Goal: Book appointment/travel/reservation

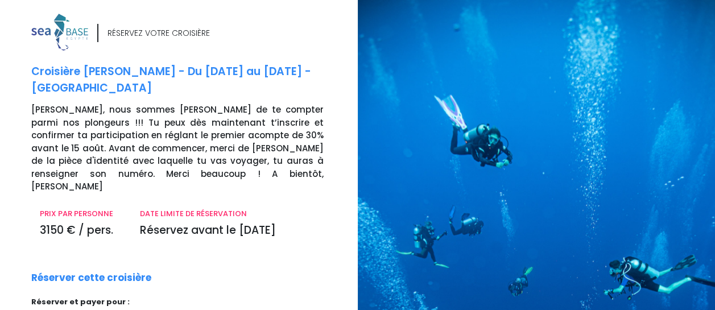
scroll to position [133, 0]
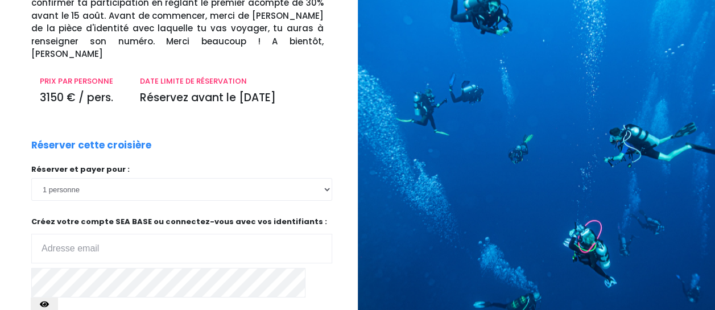
click at [220, 234] on input "email" at bounding box center [181, 249] width 301 height 30
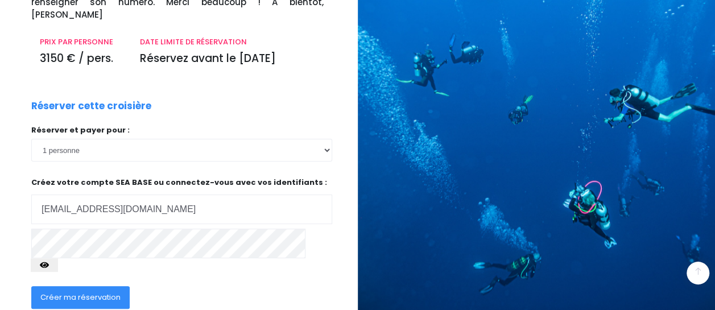
scroll to position [189, 0]
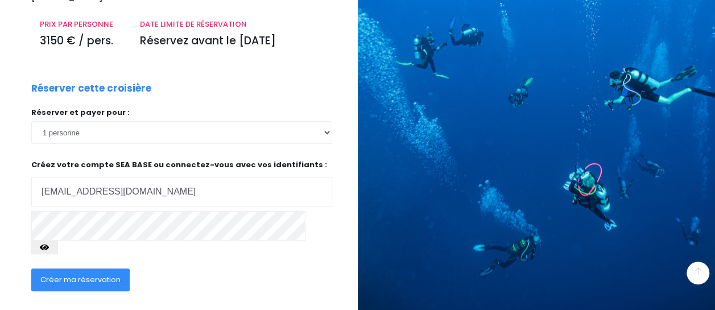
type input "[EMAIL_ADDRESS][DOMAIN_NAME]"
click at [91, 274] on span "Créer ma réservation" at bounding box center [80, 279] width 80 height 11
click at [80, 274] on span "Créer ma réservation" at bounding box center [80, 279] width 80 height 11
click at [68, 274] on span "Créer ma réservation" at bounding box center [80, 279] width 80 height 11
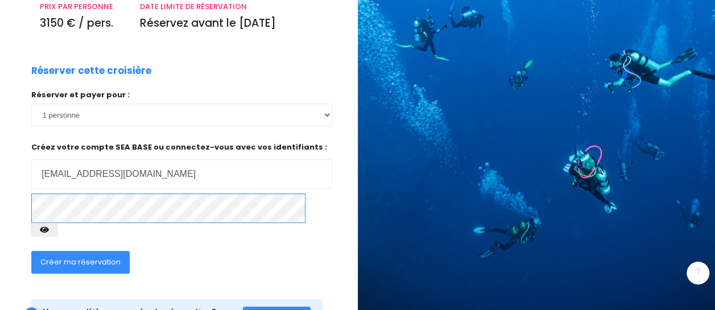
scroll to position [216, 0]
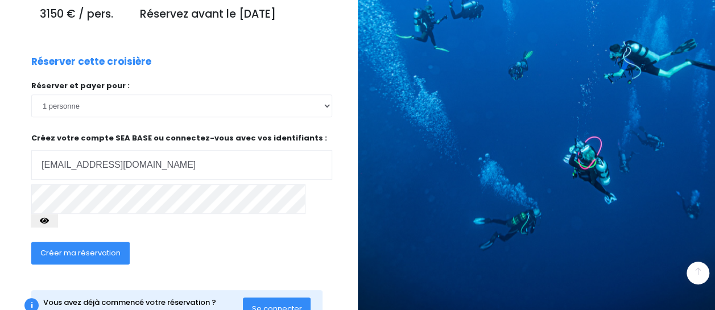
click at [273, 303] on span "Se connecter" at bounding box center [277, 308] width 50 height 11
click at [49, 221] on icon "button" at bounding box center [44, 221] width 9 height 0
click at [72, 247] on span "Créer ma réservation" at bounding box center [80, 252] width 80 height 11
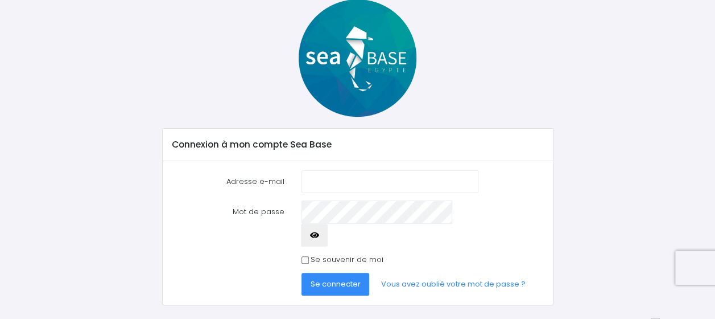
scroll to position [65, 0]
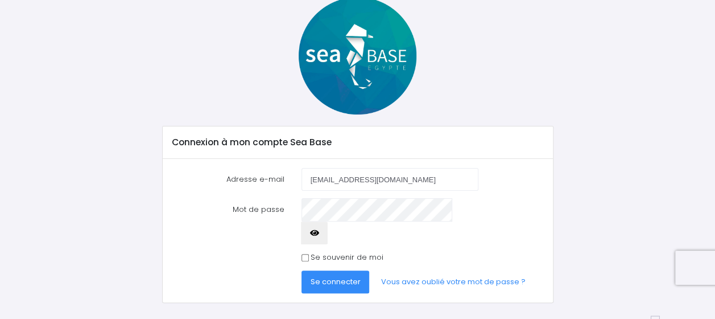
type input "[EMAIL_ADDRESS][DOMAIN_NAME]"
click at [341, 276] on span "Se connecter" at bounding box center [336, 281] width 50 height 11
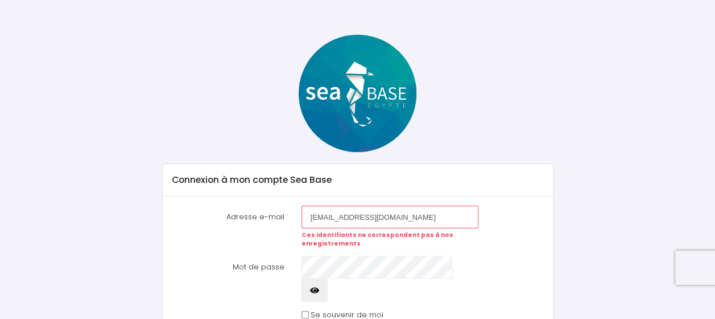
scroll to position [85, 0]
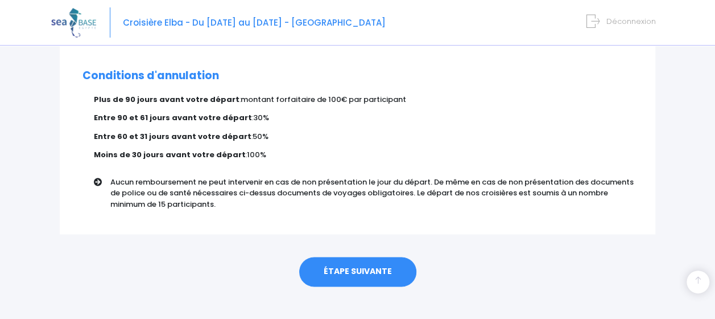
scroll to position [745, 0]
click at [378, 256] on link "ÉTAPE SUIVANTE" at bounding box center [357, 271] width 117 height 30
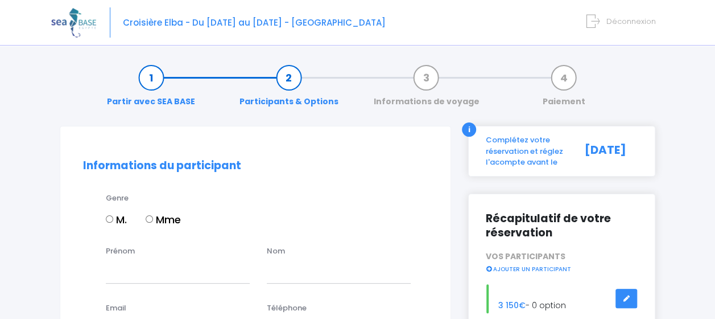
click at [147, 217] on input "Mme" at bounding box center [149, 218] width 7 height 7
radio input "true"
click at [166, 243] on div "Genre M. Mme" at bounding box center [256, 218] width 362 height 53
click at [158, 272] on input "Prénom" at bounding box center [178, 271] width 144 height 23
type input "stéphanie"
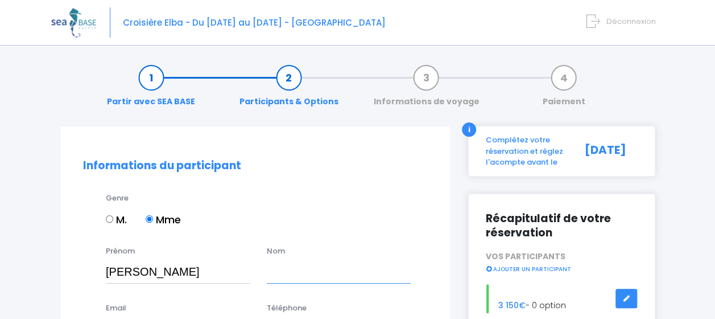
click at [279, 271] on input "text" at bounding box center [339, 271] width 144 height 23
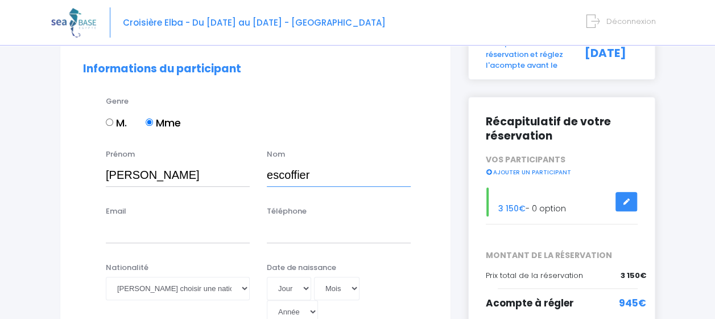
scroll to position [114, 0]
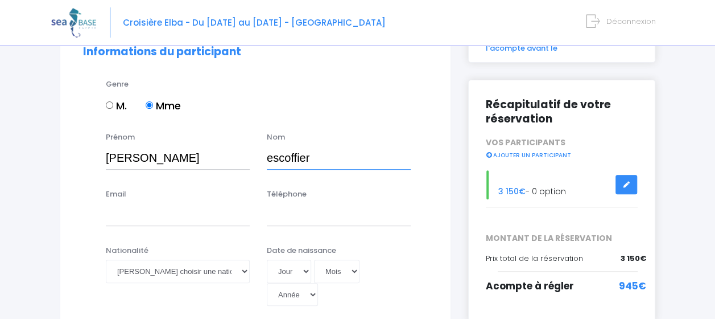
type input "escoffier"
click at [176, 216] on input "Email" at bounding box center [178, 214] width 144 height 23
type input "ouinikote@gmail.com"
click at [291, 218] on input "Téléphone" at bounding box center [339, 214] width 144 height 23
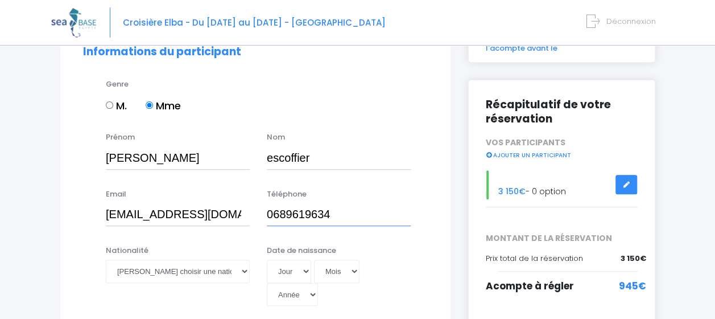
type input "0689619634"
drag, startPoint x: 239, startPoint y: 269, endPoint x: 245, endPoint y: 271, distance: 5.9
click at [245, 271] on select "Veuillez choisir une nationalité Afghane Albanaise Algerienne Allemande America…" at bounding box center [178, 270] width 144 height 23
select select "Française"
click at [106, 259] on select "Veuillez choisir une nationalité Afghane Albanaise Algerienne Allemande America…" at bounding box center [178, 270] width 144 height 23
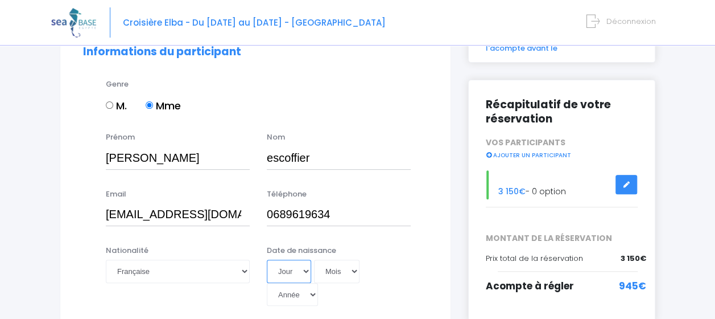
click at [307, 271] on select "Jour 01 02 03 04 05 06 07 08 09 10 11 12 13 14 15 16 17 18 19 20 21 22 23 24 25…" at bounding box center [289, 270] width 44 height 23
select select "19"
click at [267, 259] on select "Jour 01 02 03 04 05 06 07 08 09 10 11 12 13 14 15 16 17 18 19 20 21 22 23 24 25…" at bounding box center [289, 270] width 44 height 23
click at [354, 271] on select "Mois 01 02 03 04 05 06 07 08 09 10 11 12" at bounding box center [337, 270] width 46 height 23
select select "06"
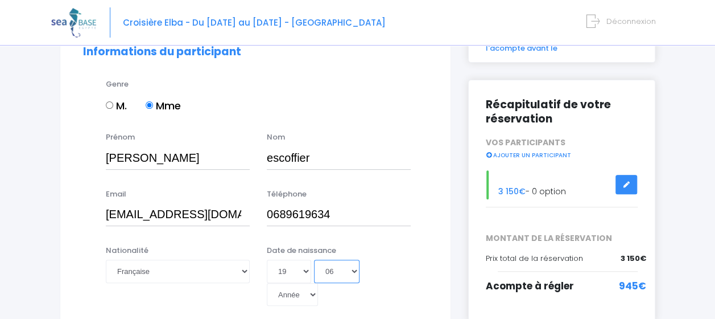
click at [314, 259] on select "Mois 01 02 03 04 05 06 07 08 09 10 11 12" at bounding box center [337, 270] width 46 height 23
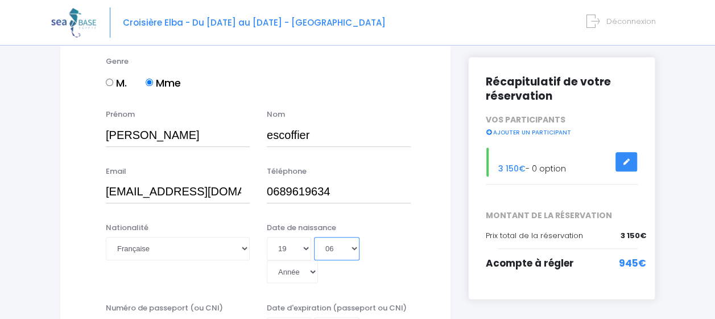
scroll to position [171, 0]
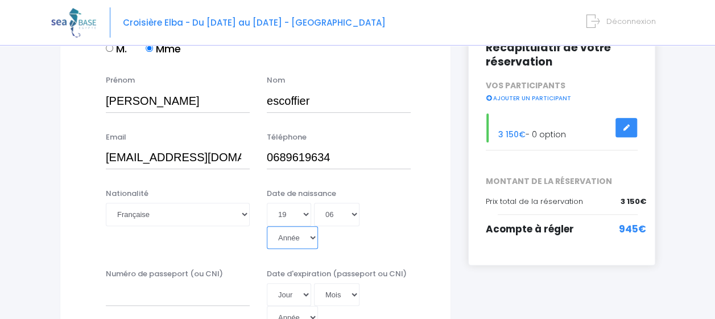
click at [314, 234] on select "Année 2045 2044 2043 2042 2041 2040 2039 2038 2037 2036 2035 2034 2033 2032 203…" at bounding box center [292, 237] width 51 height 23
select select "1967"
click at [267, 226] on select "Année 2045 2044 2043 2042 2041 2040 2039 2038 2037 2036 2035 2034 2033 2032 203…" at bounding box center [292, 237] width 51 height 23
type input "1967-06-19"
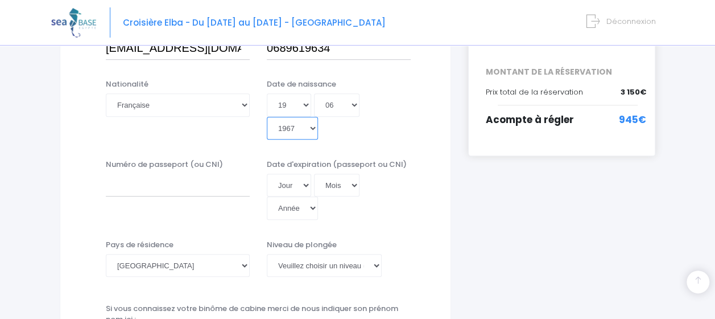
scroll to position [284, 0]
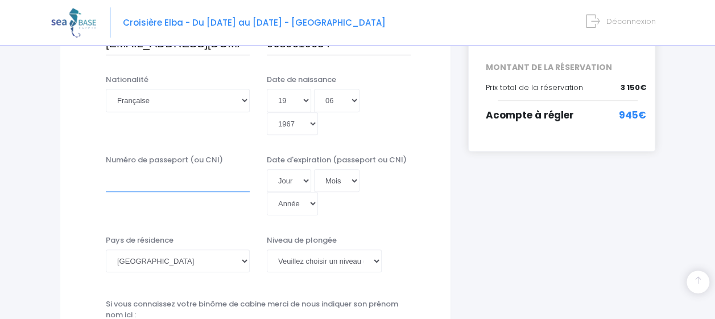
click at [185, 180] on input "Numéro de passeport (ou CNI)" at bounding box center [178, 180] width 144 height 23
type input "DTBVPBHK3"
click at [304, 180] on select "Jour 01 02 03 04 05 06 07 08 09 10 11 12 13 14 15 16 17 18 19 20 21 22 23 24 25…" at bounding box center [289, 180] width 44 height 23
select select "28"
click at [267, 169] on select "Jour 01 02 03 04 05 06 07 08 09 10 11 12 13 14 15 16 17 18 19 20 21 22 23 24 25…" at bounding box center [289, 180] width 44 height 23
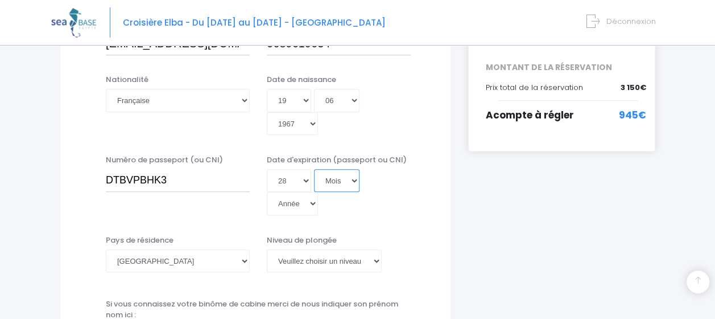
click at [354, 181] on select "Mois 01 02 03 04 05 06 07 08 09 10 11 12" at bounding box center [337, 180] width 46 height 23
select select "08"
click at [314, 169] on select "Mois 01 02 03 04 05 06 07 08 09 10 11 12" at bounding box center [337, 180] width 46 height 23
click at [313, 204] on select "Année 2045 2044 2043 2042 2041 2040 2039 2038 2037 2036 2035 2034 2033 2032 203…" at bounding box center [292, 203] width 51 height 23
select select "2033"
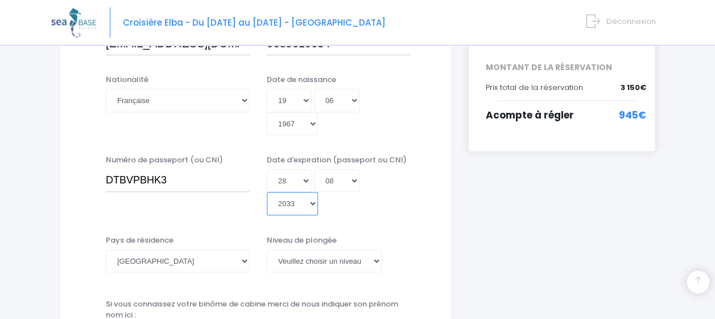
click at [267, 192] on select "Année 2045 2044 2043 2042 2041 2040 2039 2038 2037 2036 2035 2034 2033 2032 203…" at bounding box center [292, 203] width 51 height 23
type input "2033-08-28"
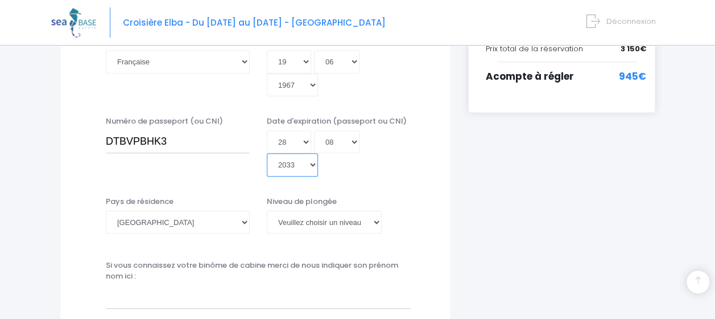
scroll to position [341, 0]
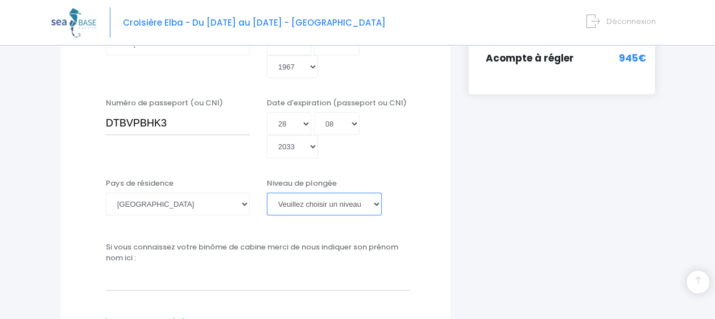
click at [378, 204] on select "Veuillez choisir un niveau de plongée Non plongeur Junior OW diver Adventure OW…" at bounding box center [324, 203] width 115 height 23
select select "PADI Advanced OW diver"
click at [267, 192] on select "Veuillez choisir un niveau de plongée Non plongeur Junior OW diver Adventure OW…" at bounding box center [324, 203] width 115 height 23
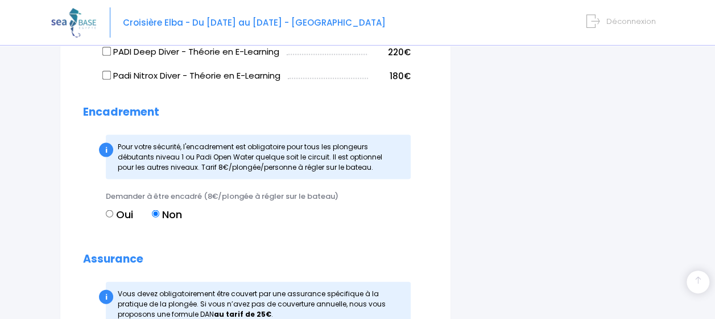
scroll to position [1194, 0]
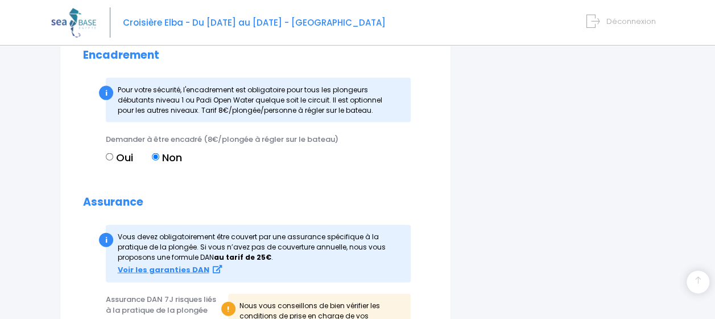
click at [108, 158] on input "Oui" at bounding box center [109, 156] width 7 height 7
radio input "true"
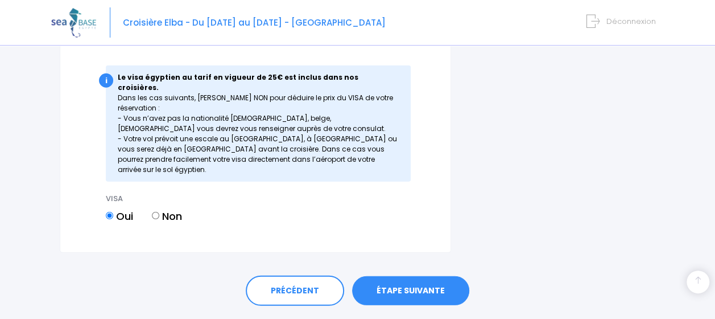
scroll to position [1564, 0]
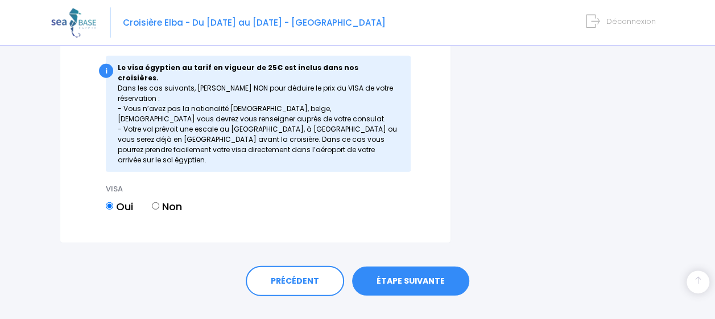
click at [423, 266] on link "ÉTAPE SUIVANTE" at bounding box center [410, 281] width 117 height 30
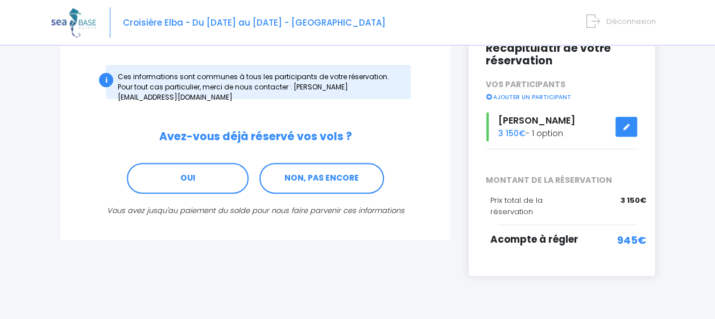
scroll to position [171, 0]
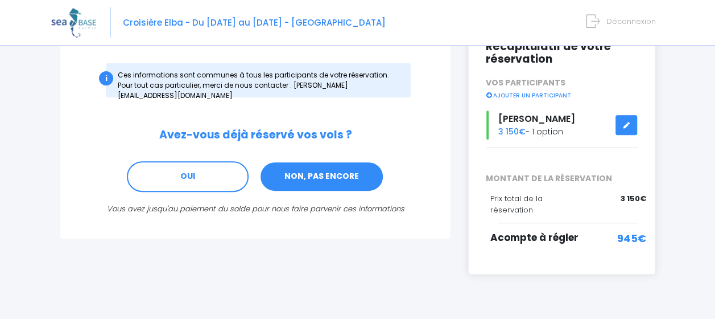
click at [336, 166] on link "NON, PAS ENCORE" at bounding box center [321, 176] width 125 height 31
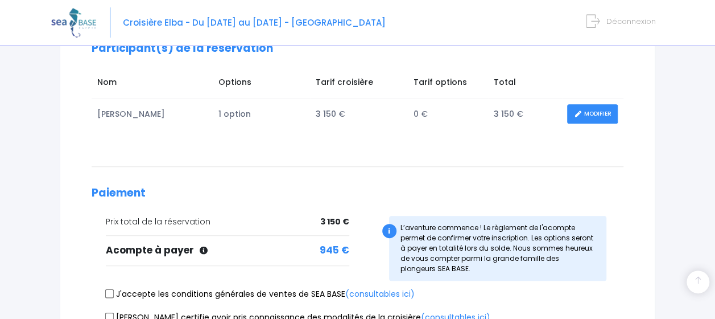
scroll to position [228, 0]
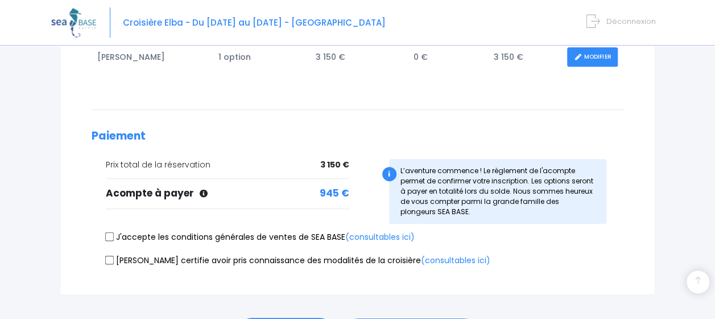
click at [110, 234] on input "J'accepte les conditions générales de ventes de SEA BASE (consultables ici)" at bounding box center [109, 236] width 9 height 9
checkbox input "true"
click at [107, 259] on input "Je certifie avoir pris connaissance des modalités de la croisière (consultables…" at bounding box center [109, 259] width 9 height 9
checkbox input "true"
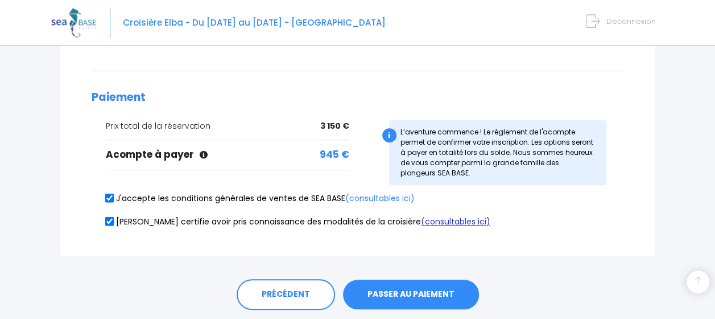
scroll to position [284, 0]
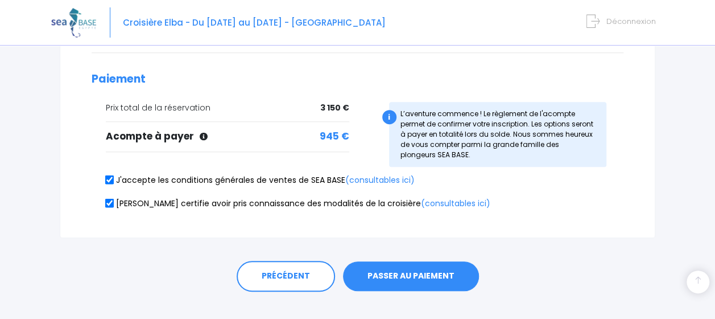
click at [428, 274] on button "PASSER AU PAIEMENT" at bounding box center [411, 276] width 136 height 30
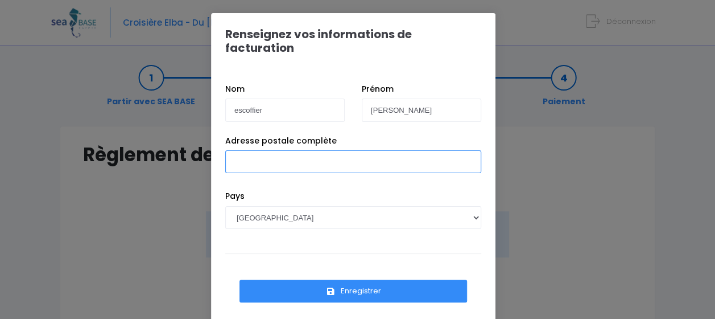
click at [355, 150] on input "Adresse postale complète" at bounding box center [353, 161] width 256 height 23
type input "[STREET_ADDRESS]"
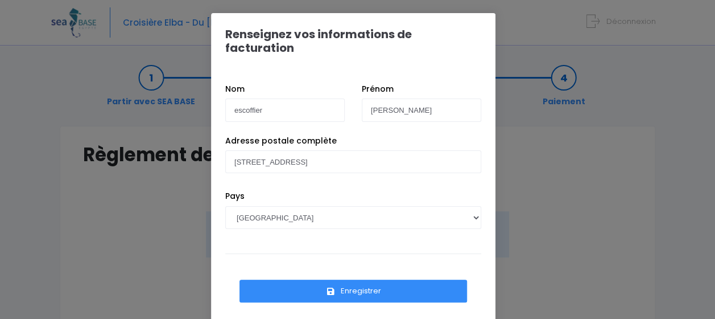
click at [369, 279] on button "Enregistrer" at bounding box center [353, 290] width 228 height 23
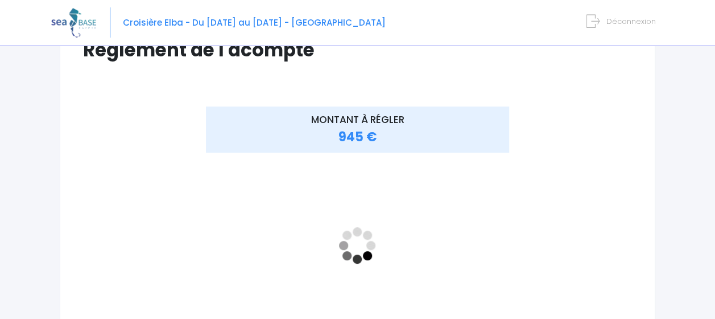
scroll to position [114, 0]
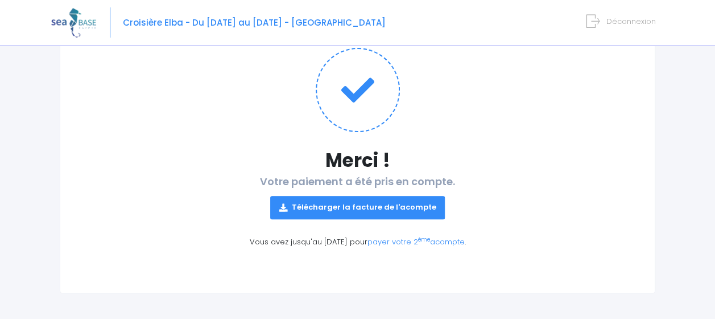
scroll to position [126, 0]
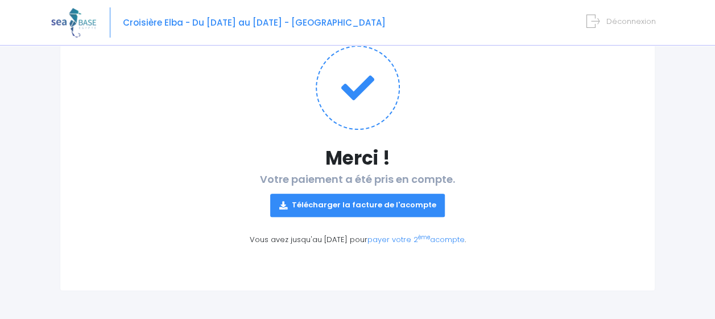
click at [408, 201] on link "Télécharger la facture de l'acompte" at bounding box center [357, 204] width 175 height 23
